Goal: Task Accomplishment & Management: Use online tool/utility

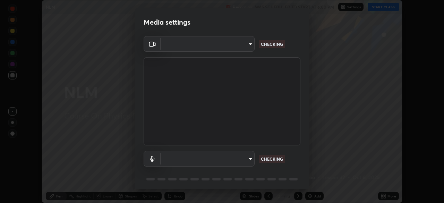
scroll to position [25, 0]
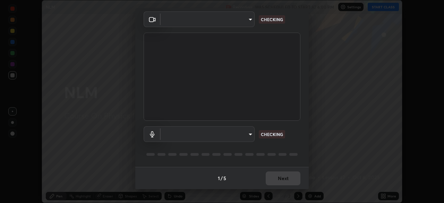
type input "05e465ff83a2709560b00517cc20afcec0d8c6759013130505a18faaf77a7109"
type input "default"
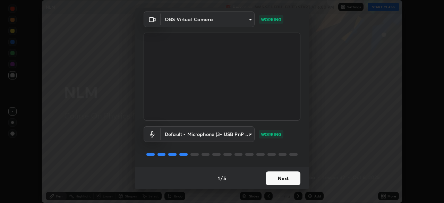
click at [286, 178] on button "Next" at bounding box center [283, 178] width 35 height 14
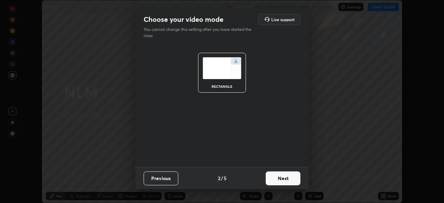
scroll to position [0, 0]
click at [287, 179] on button "Next" at bounding box center [283, 178] width 35 height 14
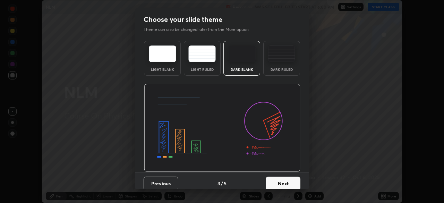
click at [287, 179] on button "Next" at bounding box center [283, 184] width 35 height 14
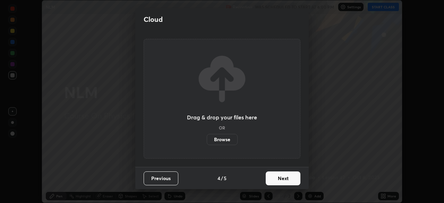
click at [291, 180] on button "Next" at bounding box center [283, 178] width 35 height 14
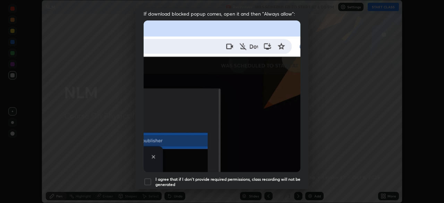
scroll to position [144, 0]
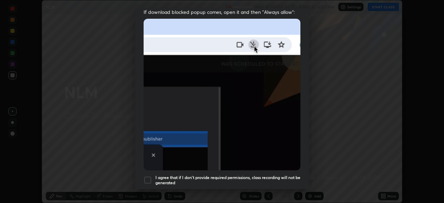
click at [271, 175] on h5 "I agree that if I don't provide required permissions, class recording will not …" at bounding box center [227, 180] width 145 height 11
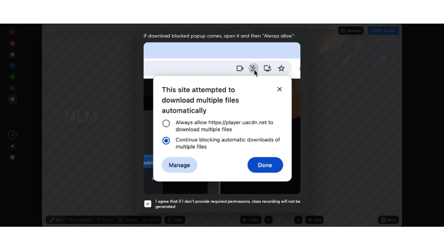
scroll to position [166, 0]
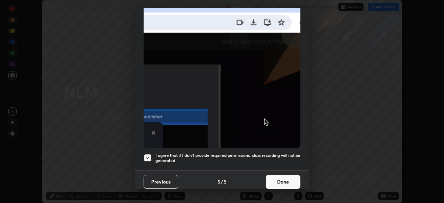
click at [284, 178] on button "Done" at bounding box center [283, 182] width 35 height 14
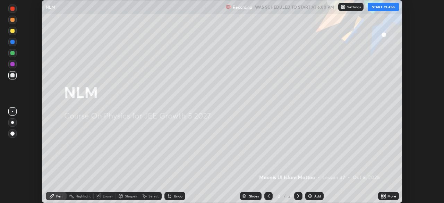
click at [315, 195] on div "Add" at bounding box center [317, 195] width 7 height 3
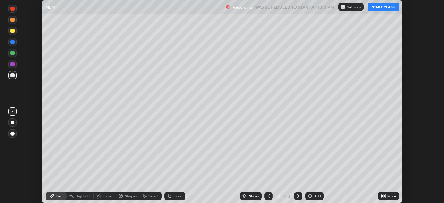
click at [383, 8] on button "START CLASS" at bounding box center [383, 7] width 31 height 8
click at [389, 194] on div "More" at bounding box center [392, 195] width 9 height 3
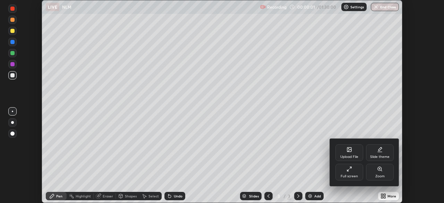
click at [356, 173] on div "Full screen" at bounding box center [349, 172] width 28 height 17
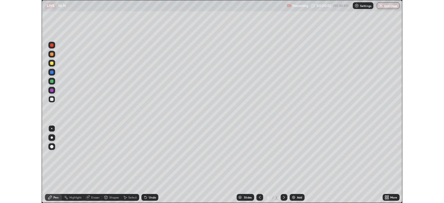
scroll to position [250, 444]
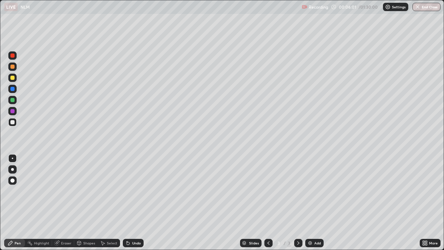
click at [13, 122] on div at bounding box center [12, 122] width 4 height 4
click at [14, 90] on div at bounding box center [12, 89] width 4 height 4
click at [12, 100] on div at bounding box center [12, 100] width 4 height 4
click at [11, 77] on div at bounding box center [12, 78] width 4 height 4
click at [13, 113] on div at bounding box center [12, 111] width 4 height 4
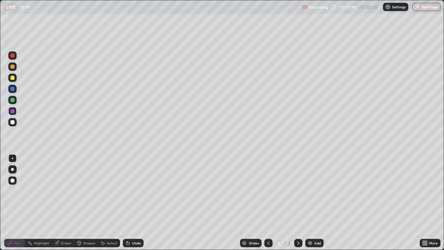
click at [11, 125] on div at bounding box center [12, 122] width 8 height 8
click at [11, 111] on div at bounding box center [12, 111] width 4 height 4
click at [0, 203] on div "Setting up your live class" at bounding box center [222, 125] width 444 height 250
click at [12, 122] on div at bounding box center [12, 122] width 4 height 4
click at [313, 203] on div "Add" at bounding box center [314, 243] width 18 height 8
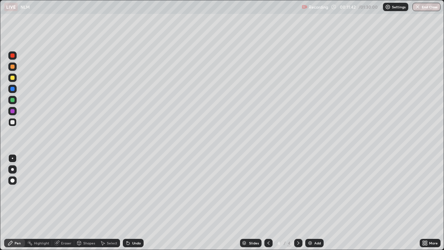
click at [312, 203] on img at bounding box center [310, 243] width 6 height 6
click at [268, 203] on icon at bounding box center [269, 243] width 6 height 6
click at [14, 111] on div at bounding box center [12, 111] width 4 height 4
click at [297, 203] on icon at bounding box center [299, 243] width 6 height 6
click at [12, 79] on div at bounding box center [12, 78] width 4 height 4
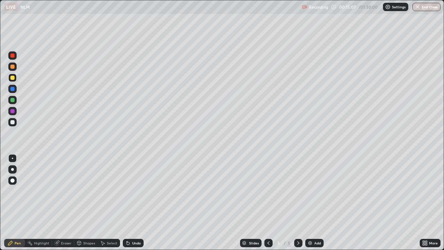
click at [13, 99] on div at bounding box center [12, 100] width 4 height 4
click at [11, 112] on div at bounding box center [12, 111] width 4 height 4
click at [13, 124] on div at bounding box center [12, 122] width 4 height 4
click at [12, 103] on div at bounding box center [12, 100] width 8 height 8
click at [12, 78] on div at bounding box center [12, 78] width 4 height 4
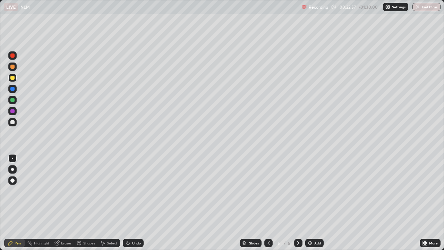
click at [312, 203] on img at bounding box center [310, 243] width 6 height 6
click at [11, 101] on div at bounding box center [12, 100] width 4 height 4
click at [12, 80] on div at bounding box center [12, 78] width 8 height 8
click at [14, 87] on div at bounding box center [12, 89] width 4 height 4
click at [12, 79] on div at bounding box center [12, 78] width 4 height 4
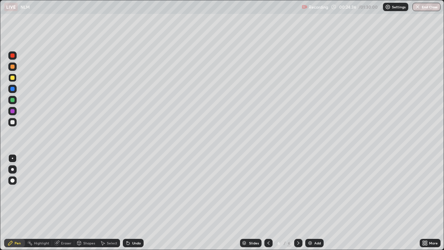
click at [13, 68] on div at bounding box center [12, 67] width 4 height 4
click at [15, 121] on div at bounding box center [12, 122] width 8 height 8
click at [67, 203] on div "Eraser" at bounding box center [63, 243] width 22 height 8
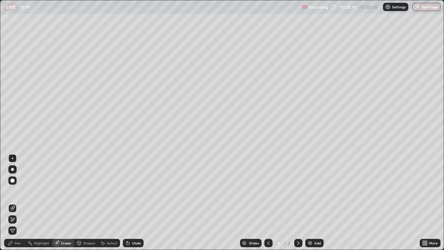
click at [18, 203] on div "Pen" at bounding box center [18, 242] width 6 height 3
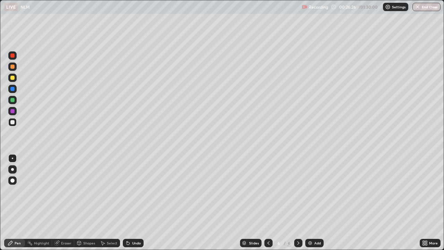
click at [12, 111] on div at bounding box center [12, 111] width 4 height 4
click at [12, 123] on div at bounding box center [12, 122] width 4 height 4
click at [13, 88] on div at bounding box center [12, 89] width 4 height 4
click at [309, 203] on img at bounding box center [310, 243] width 6 height 6
click at [9, 122] on div at bounding box center [12, 122] width 8 height 8
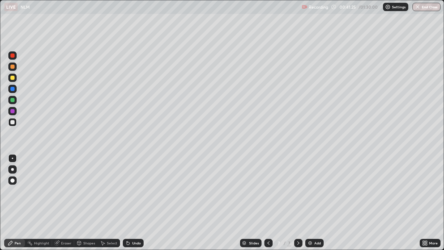
click at [13, 101] on div at bounding box center [12, 100] width 4 height 4
click at [13, 112] on div at bounding box center [12, 111] width 4 height 4
click at [11, 122] on div at bounding box center [12, 122] width 4 height 4
click at [12, 112] on div at bounding box center [12, 111] width 4 height 4
click at [12, 122] on div at bounding box center [12, 122] width 4 height 4
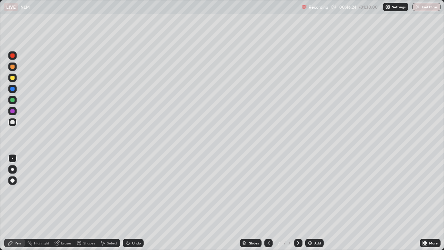
click at [137, 203] on div "Undo" at bounding box center [136, 242] width 9 height 3
click at [14, 111] on div at bounding box center [12, 111] width 4 height 4
click at [12, 99] on div at bounding box center [12, 100] width 4 height 4
click at [13, 78] on div at bounding box center [12, 78] width 4 height 4
click at [65, 203] on div "Eraser" at bounding box center [63, 243] width 22 height 8
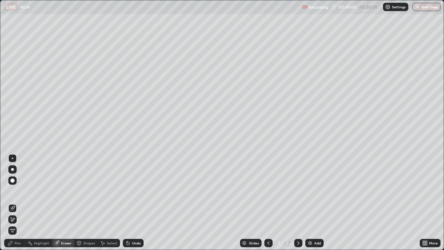
click at [15, 203] on div "Pen" at bounding box center [18, 242] width 6 height 3
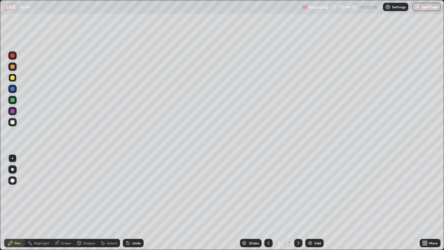
click at [13, 120] on div at bounding box center [12, 122] width 4 height 4
click at [15, 114] on div at bounding box center [12, 111] width 8 height 8
click at [313, 203] on div "Add" at bounding box center [314, 243] width 18 height 8
click at [13, 122] on div at bounding box center [12, 122] width 4 height 4
click at [10, 124] on div at bounding box center [12, 122] width 8 height 8
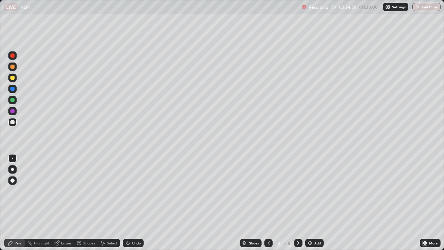
click at [11, 113] on div at bounding box center [12, 111] width 4 height 4
click at [12, 100] on div at bounding box center [12, 100] width 4 height 4
click at [12, 78] on div at bounding box center [12, 78] width 4 height 4
click at [12, 57] on div at bounding box center [12, 55] width 4 height 4
click at [12, 79] on div at bounding box center [12, 78] width 4 height 4
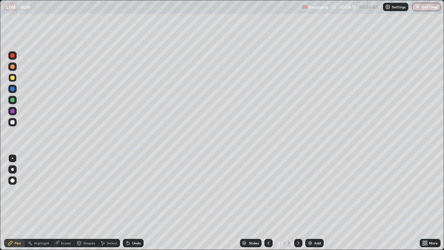
click at [14, 123] on div at bounding box center [12, 122] width 4 height 4
click at [11, 100] on div at bounding box center [12, 100] width 4 height 4
click at [13, 90] on div at bounding box center [12, 89] width 4 height 4
click at [63, 203] on div "Eraser" at bounding box center [63, 243] width 22 height 14
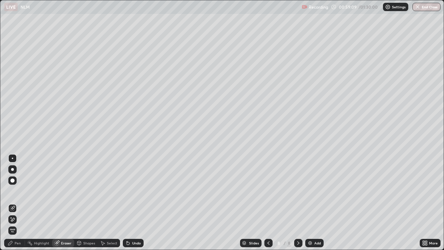
click at [67, 203] on div "Eraser" at bounding box center [63, 243] width 22 height 14
click at [63, 203] on div "Eraser" at bounding box center [66, 242] width 10 height 3
click at [12, 203] on div "Pen" at bounding box center [14, 243] width 21 height 8
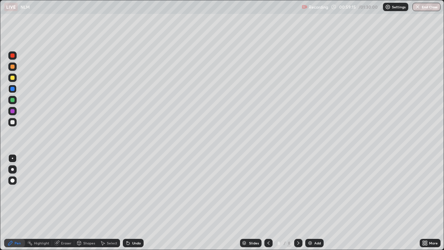
click at [11, 112] on div at bounding box center [12, 111] width 4 height 4
click at [12, 121] on div at bounding box center [12, 122] width 4 height 4
click at [313, 203] on div "Add" at bounding box center [314, 243] width 18 height 8
click at [12, 101] on div at bounding box center [12, 100] width 4 height 4
click at [12, 78] on div at bounding box center [12, 78] width 4 height 4
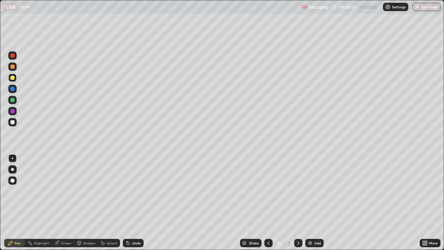
click at [12, 123] on div at bounding box center [12, 122] width 4 height 4
click at [13, 92] on div at bounding box center [12, 89] width 8 height 8
click at [296, 203] on div at bounding box center [298, 243] width 8 height 8
click at [312, 203] on img at bounding box center [310, 243] width 6 height 6
click at [11, 99] on div at bounding box center [12, 100] width 4 height 4
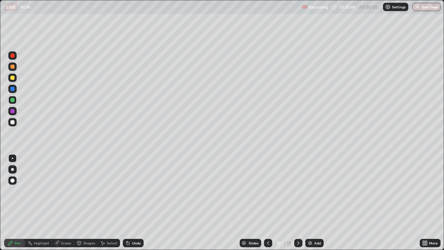
click at [11, 111] on div at bounding box center [12, 111] width 4 height 4
click at [13, 122] on div at bounding box center [12, 122] width 4 height 4
click at [63, 203] on div "Eraser" at bounding box center [66, 242] width 10 height 3
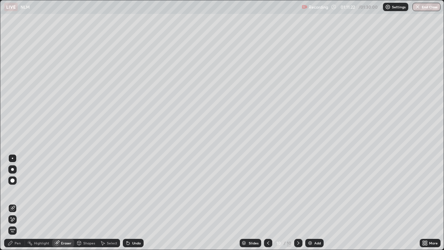
click at [16, 203] on div "Pen" at bounding box center [18, 242] width 6 height 3
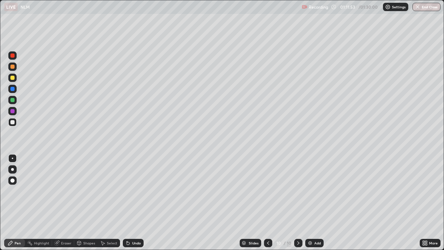
click at [12, 78] on div at bounding box center [12, 78] width 4 height 4
click at [11, 100] on div at bounding box center [12, 100] width 4 height 4
click at [11, 112] on div at bounding box center [12, 111] width 4 height 4
click at [13, 78] on div at bounding box center [12, 78] width 4 height 4
click at [421, 8] on button "End Class" at bounding box center [426, 7] width 28 height 8
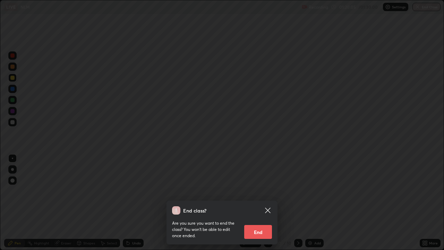
click at [260, 203] on button "End" at bounding box center [258, 232] width 28 height 14
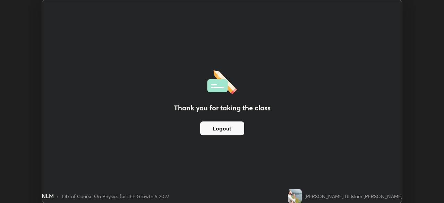
scroll to position [34489, 34248]
